Goal: Book appointment/travel/reservation

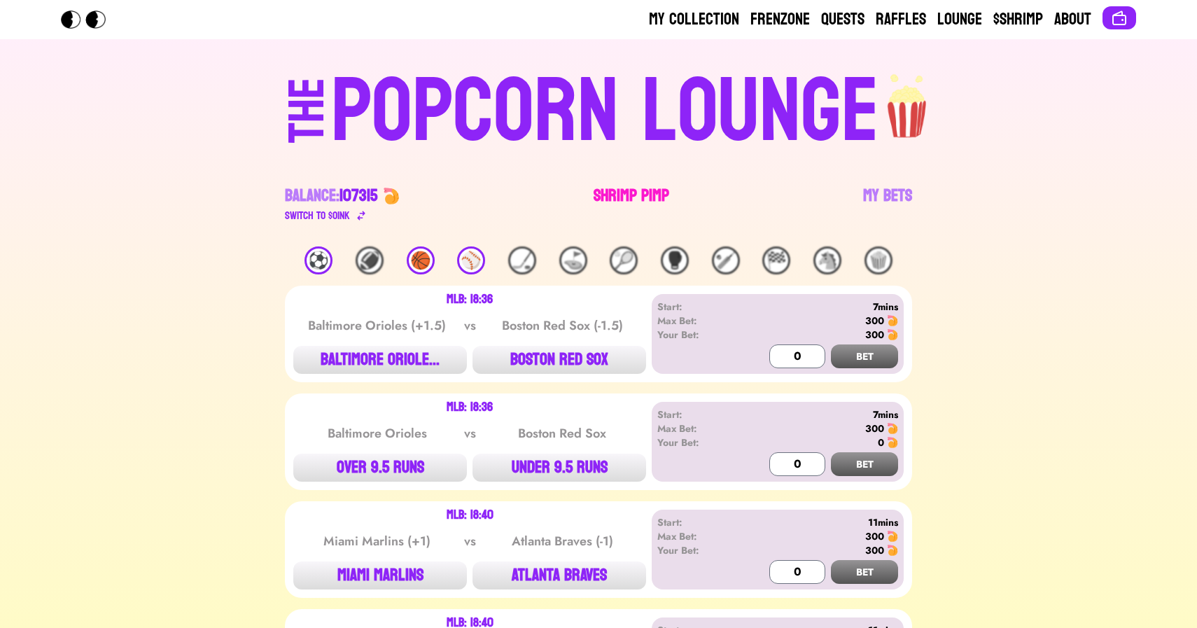
click at [624, 190] on link "Shrimp Pimp" at bounding box center [632, 204] width 76 height 39
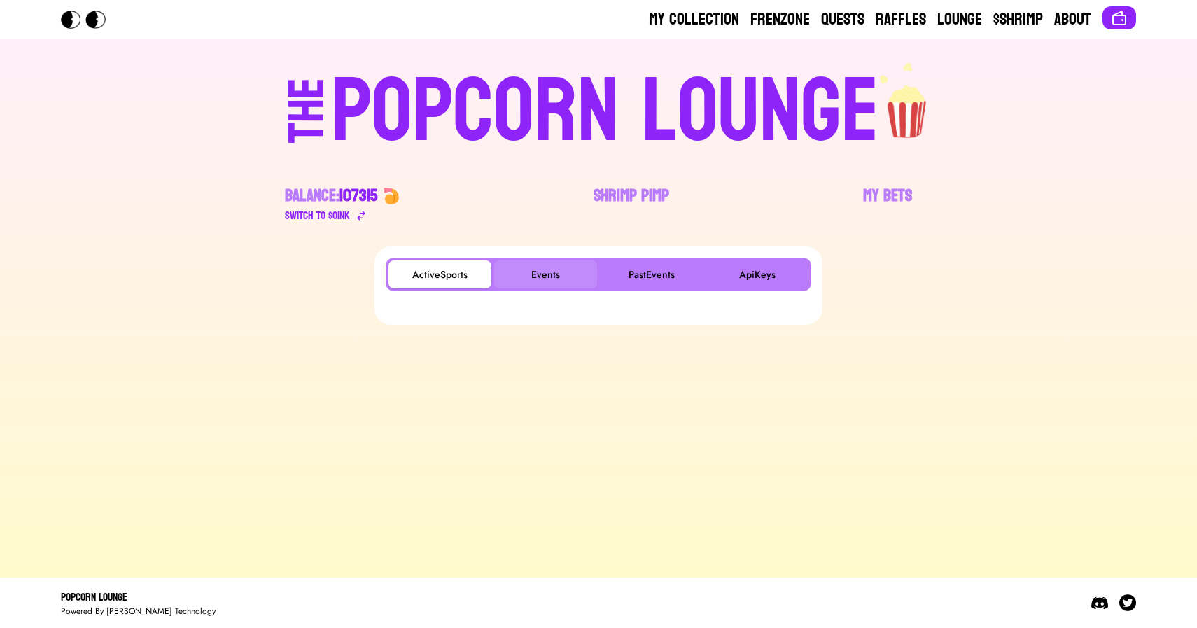
click at [524, 265] on button "Events" at bounding box center [545, 274] width 103 height 28
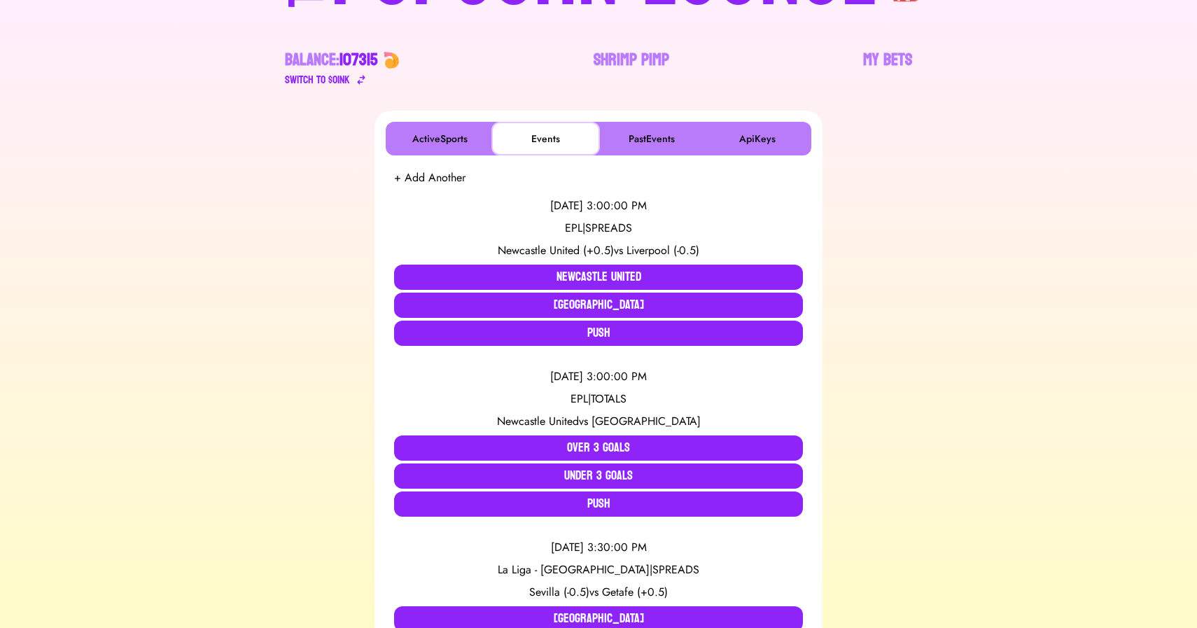
scroll to position [142, 0]
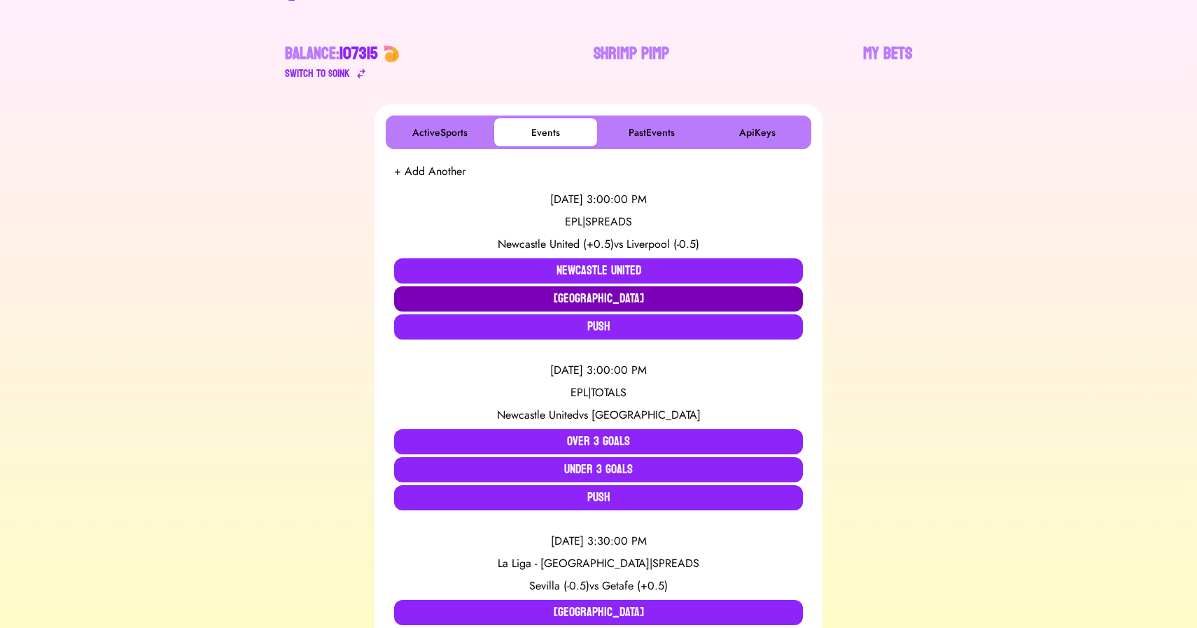
click at [510, 295] on button "Liverpool" at bounding box center [598, 298] width 409 height 25
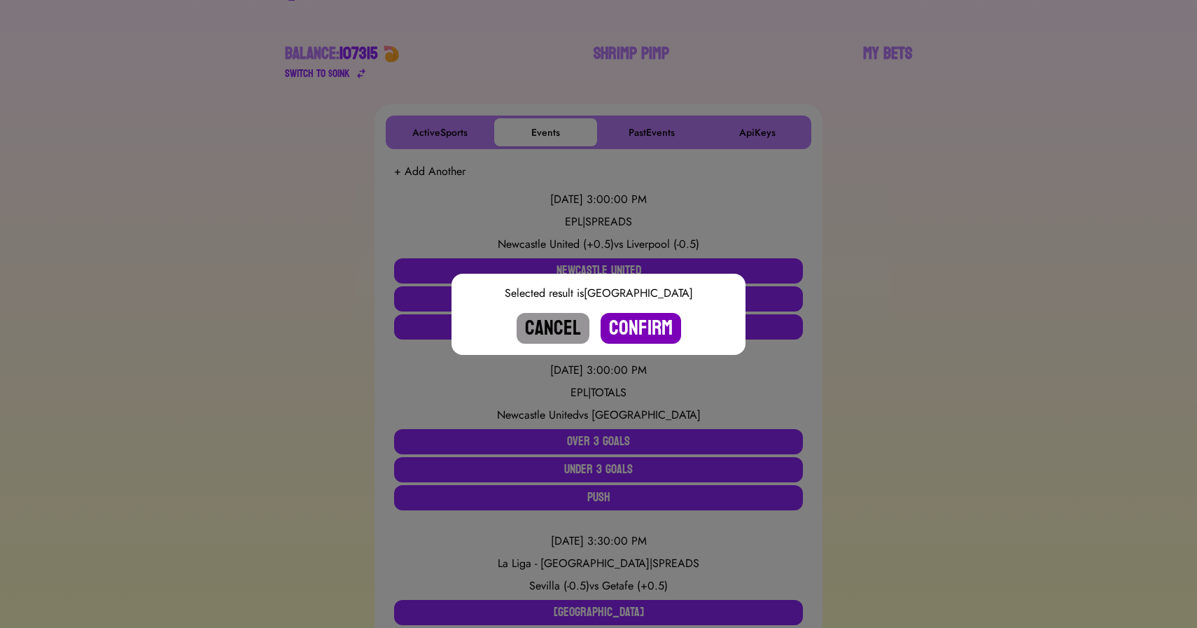
click at [633, 320] on button "Confirm" at bounding box center [641, 328] width 81 height 31
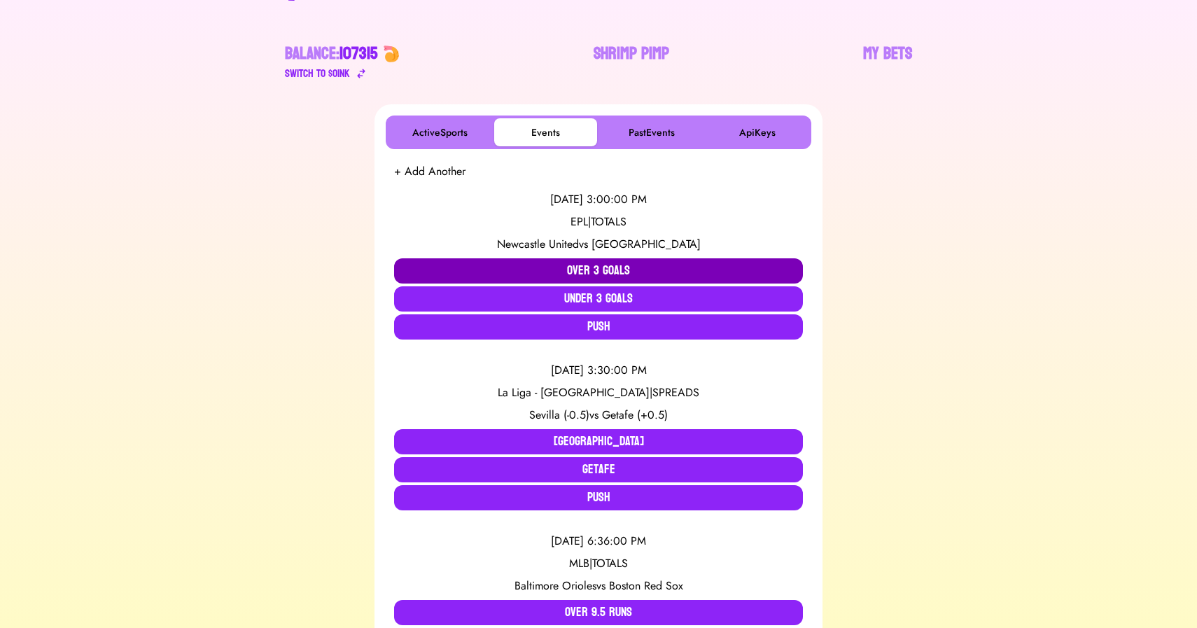
click at [585, 267] on button "Over 3 Goals" at bounding box center [598, 270] width 409 height 25
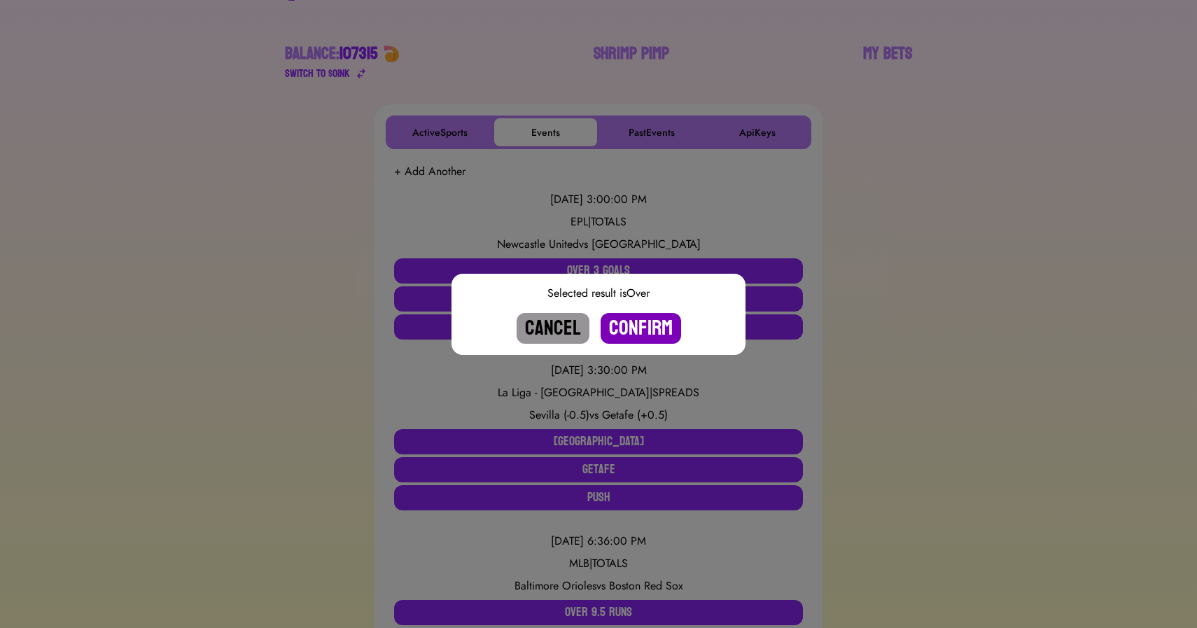
click at [660, 343] on button "Confirm" at bounding box center [641, 328] width 81 height 31
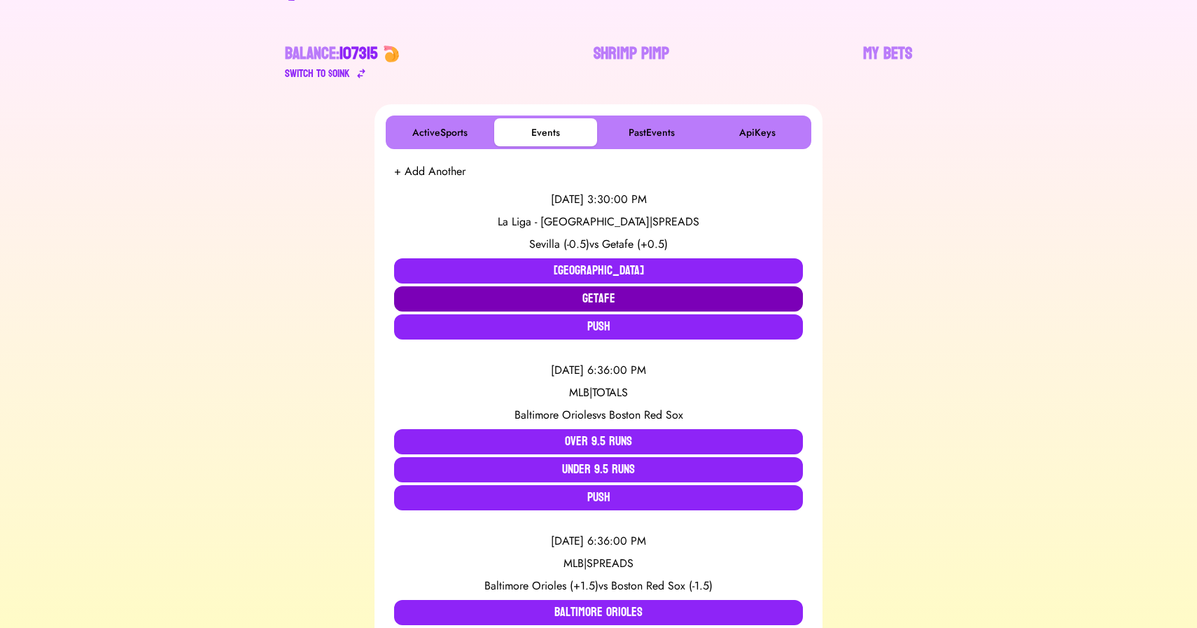
click at [605, 298] on button "Getafe" at bounding box center [598, 298] width 409 height 25
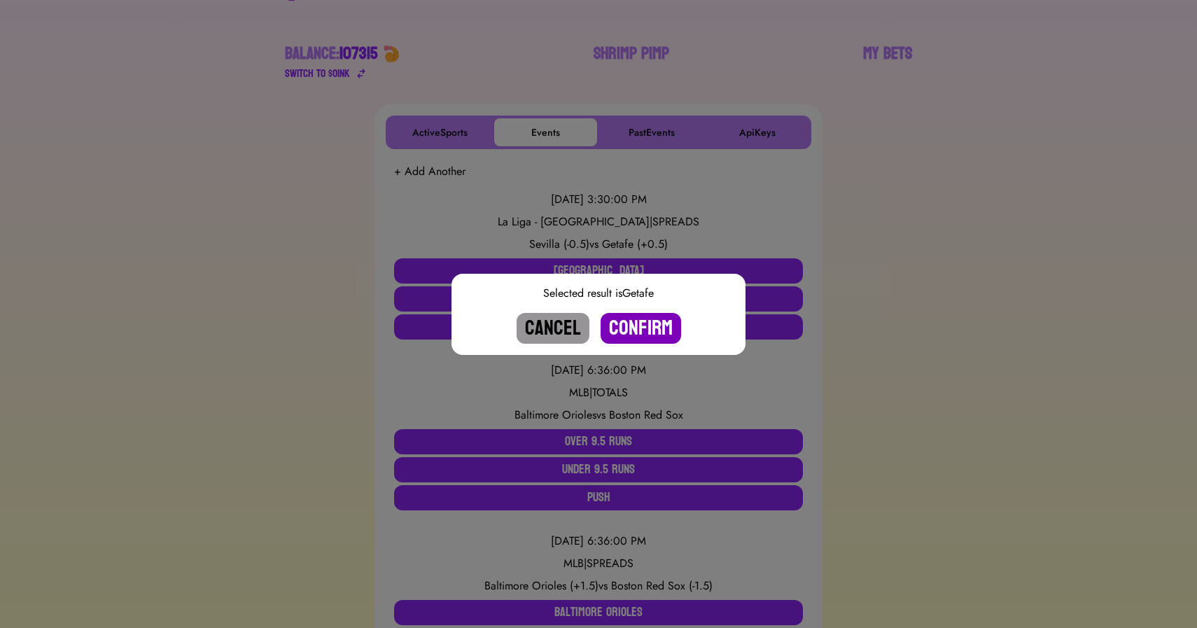
click at [635, 320] on button "Confirm" at bounding box center [641, 328] width 81 height 31
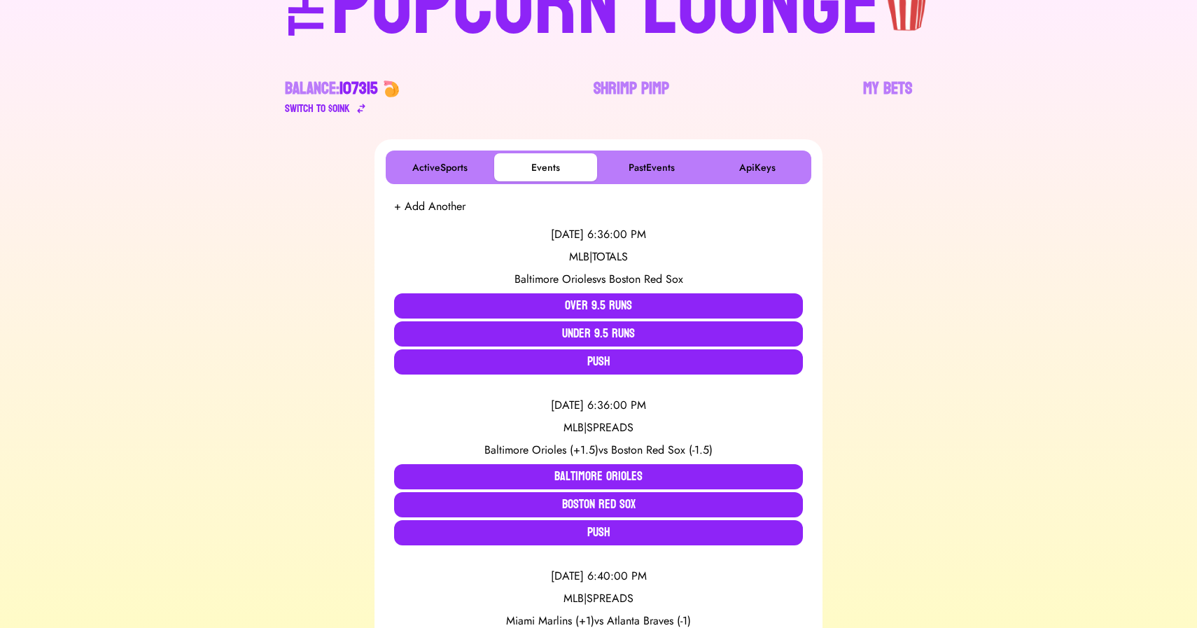
scroll to position [0, 0]
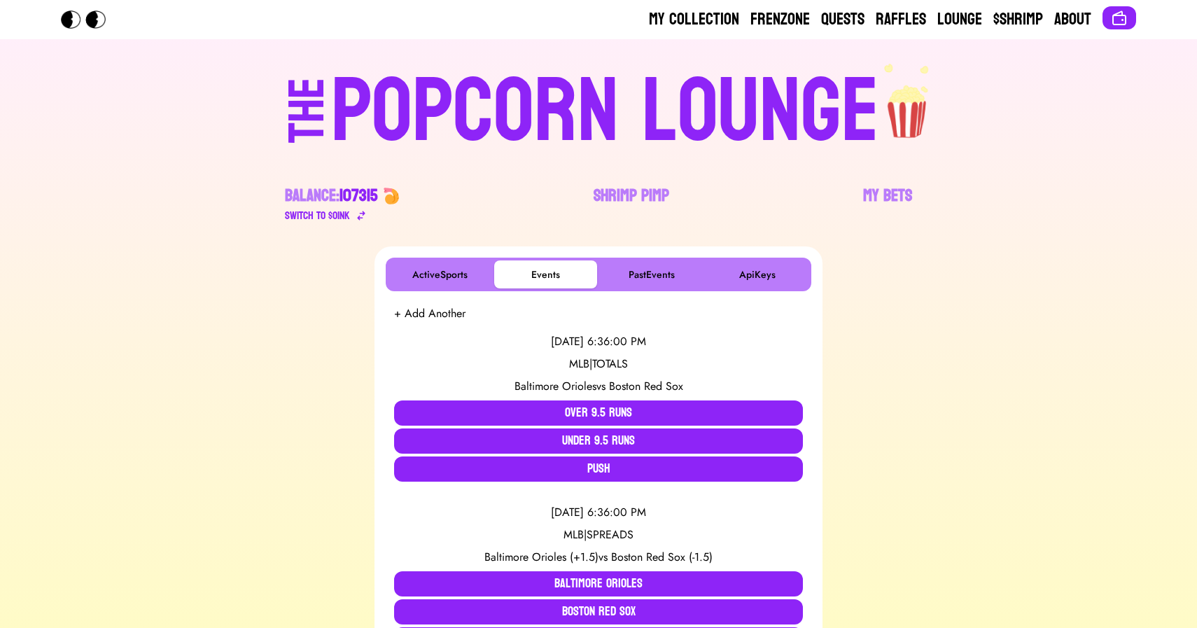
click at [567, 78] on div "POPCORN LOUNGE" at bounding box center [605, 112] width 548 height 90
